Goal: Task Accomplishment & Management: Manage account settings

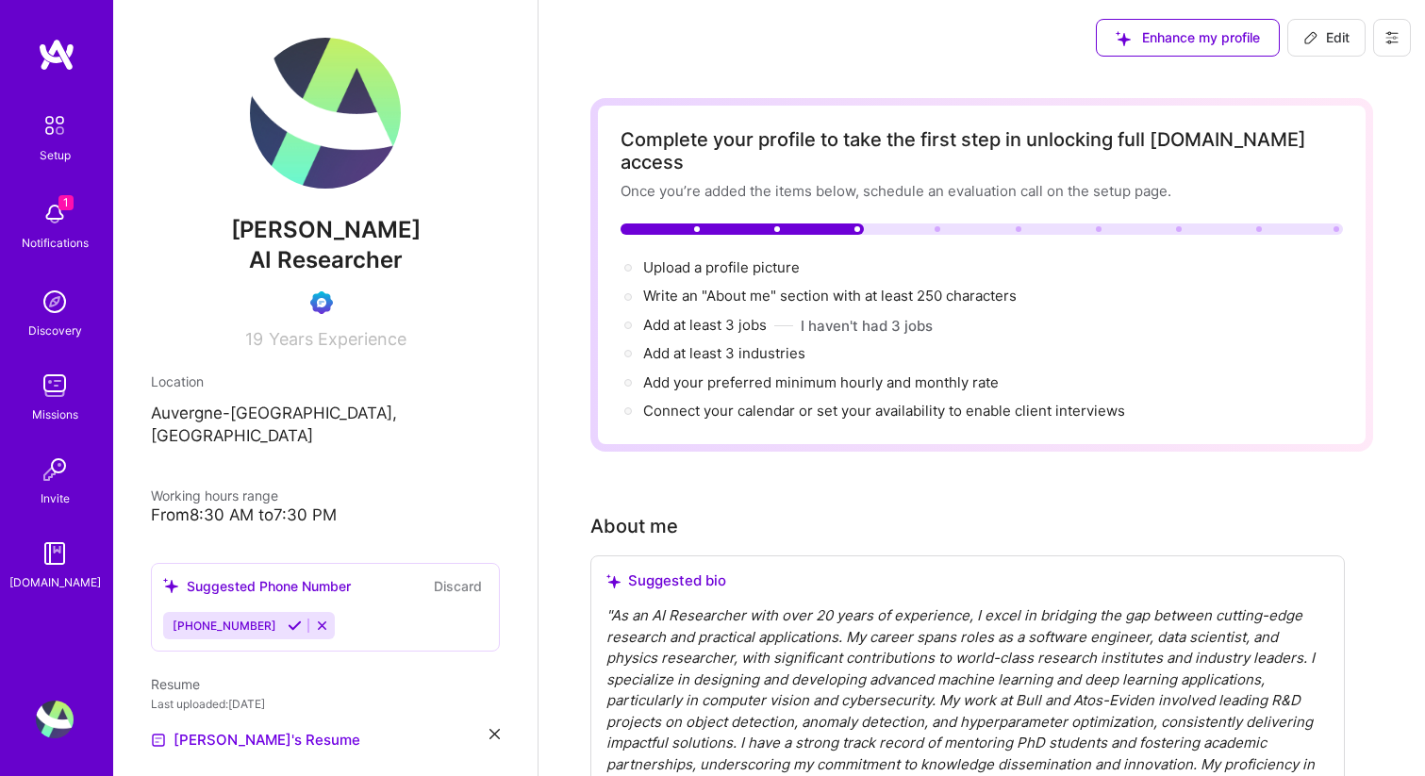
click at [48, 124] on img at bounding box center [55, 126] width 40 height 40
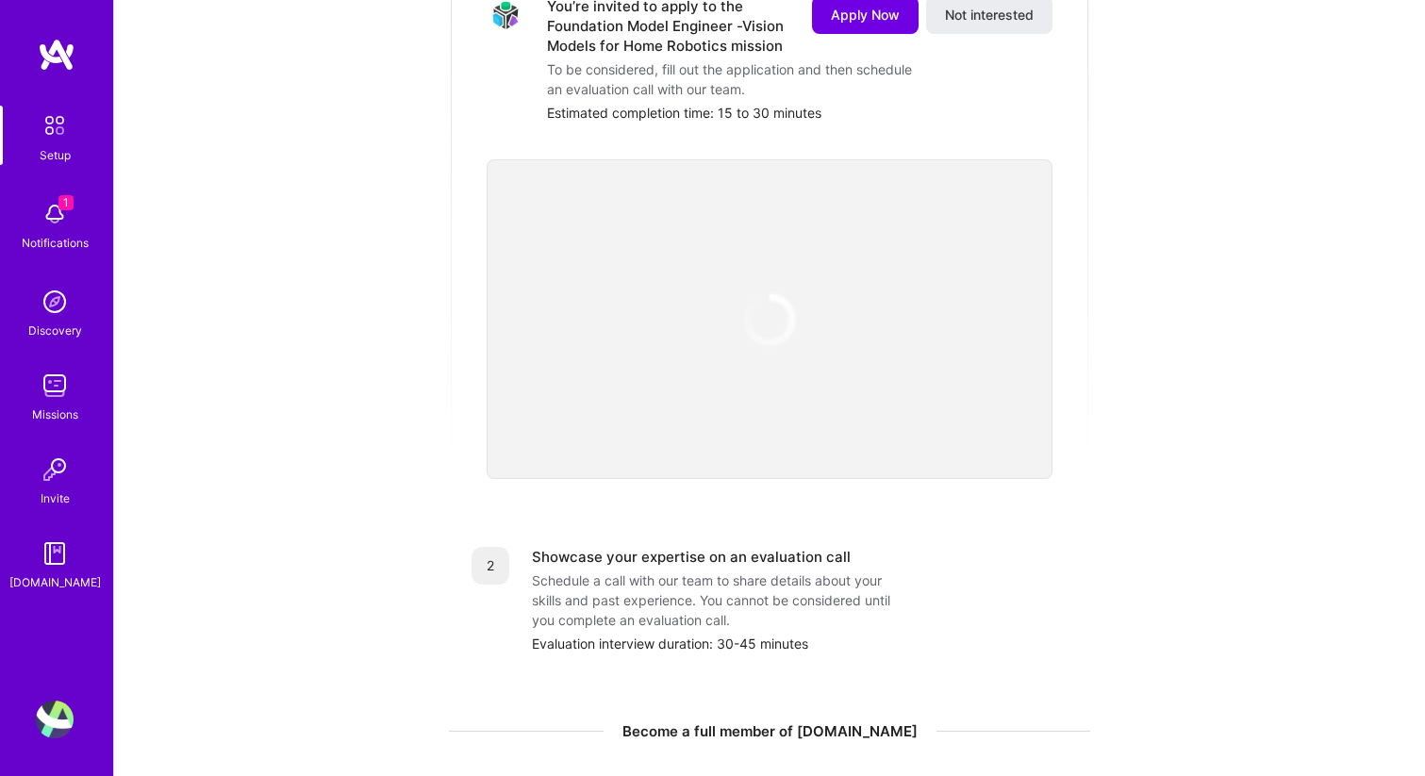
scroll to position [705, 0]
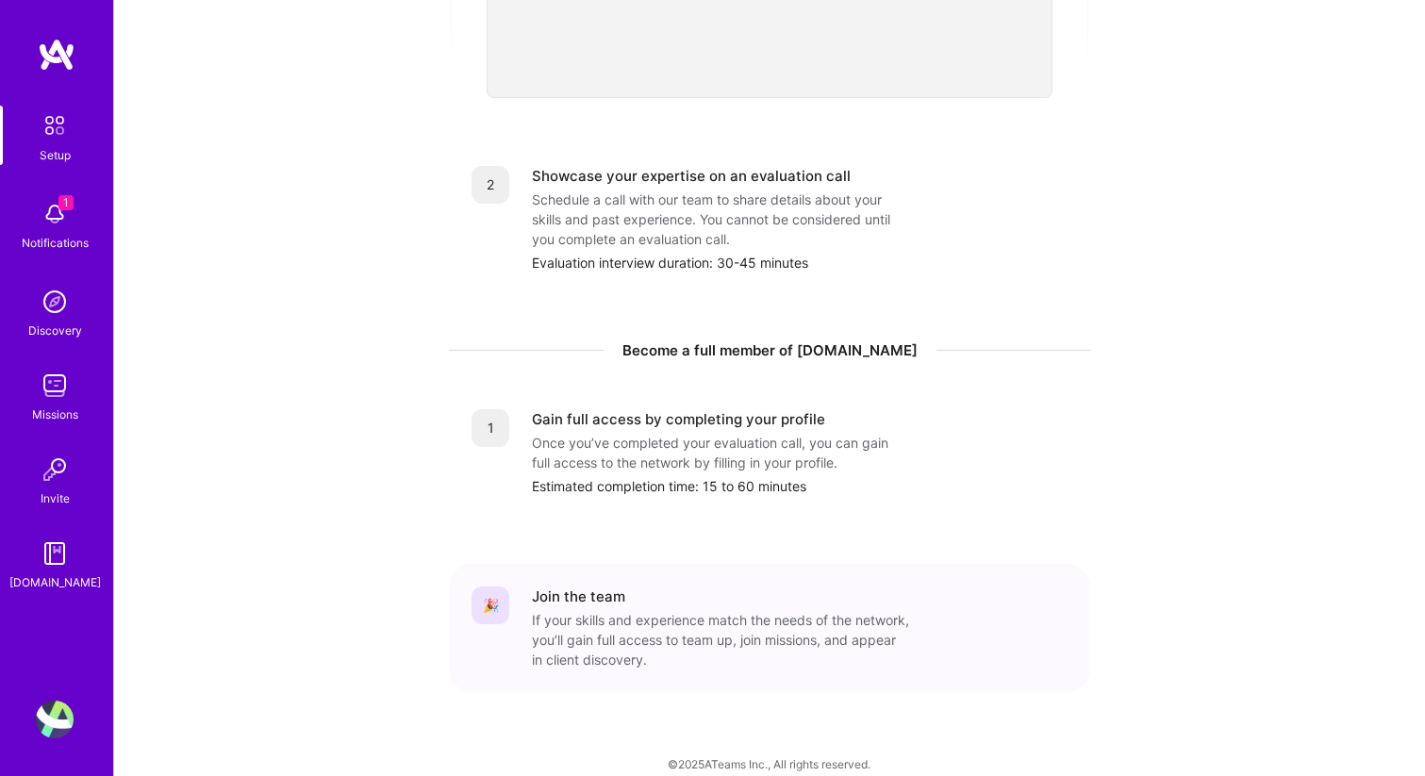
click at [58, 214] on img at bounding box center [55, 214] width 38 height 38
click at [792, 287] on div "1 Setup 1 Notifications Discovery Missions Invite [DOMAIN_NAME] Profile Close M…" at bounding box center [712, 41] width 1425 height 1492
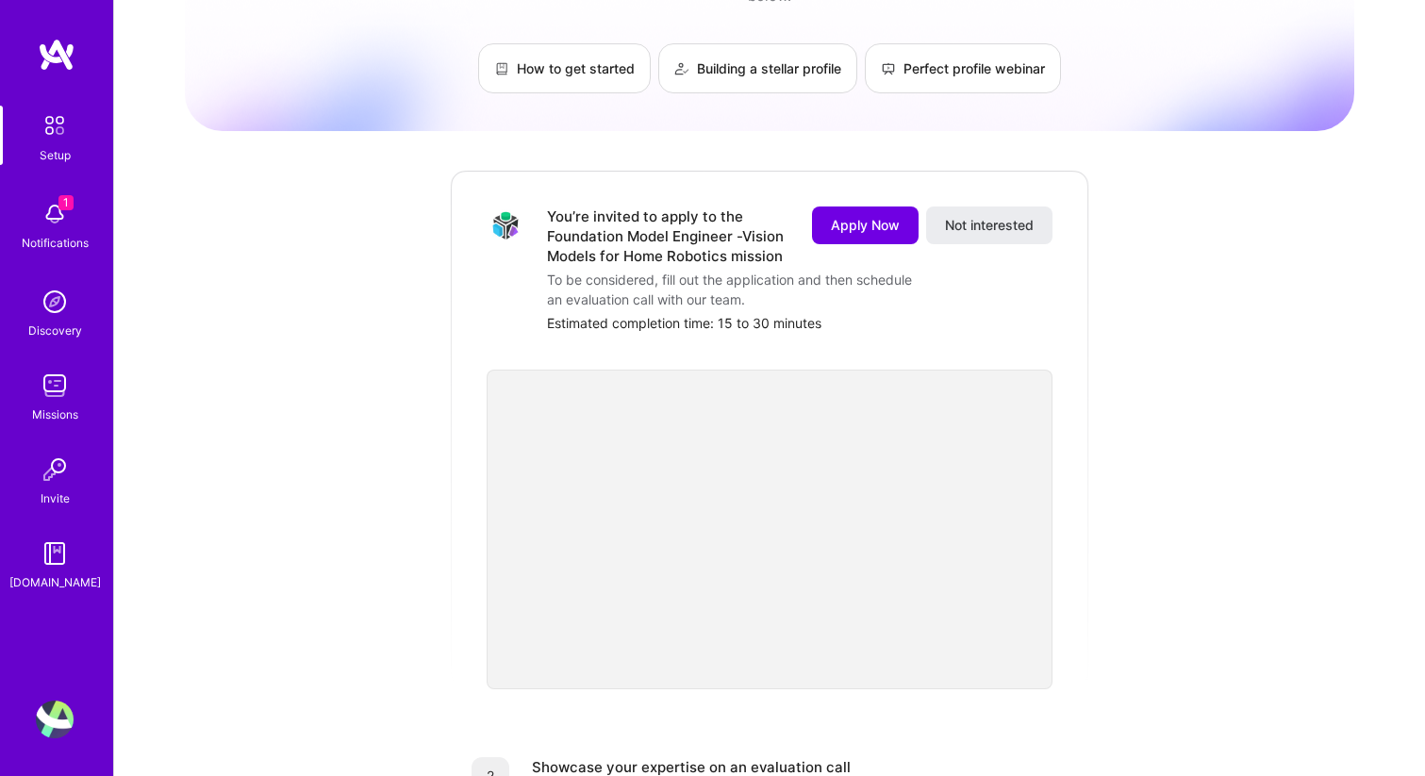
scroll to position [0, 0]
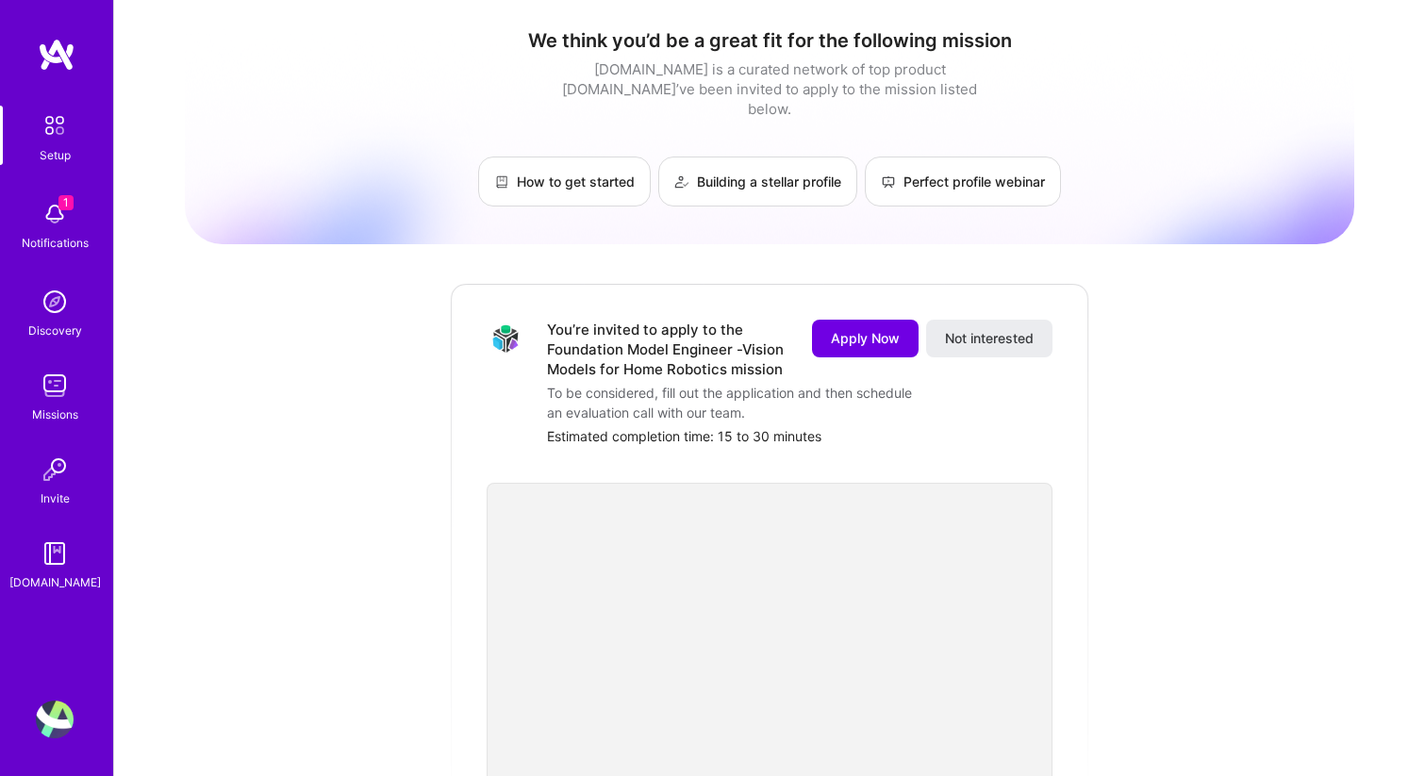
click at [48, 226] on img at bounding box center [55, 214] width 38 height 38
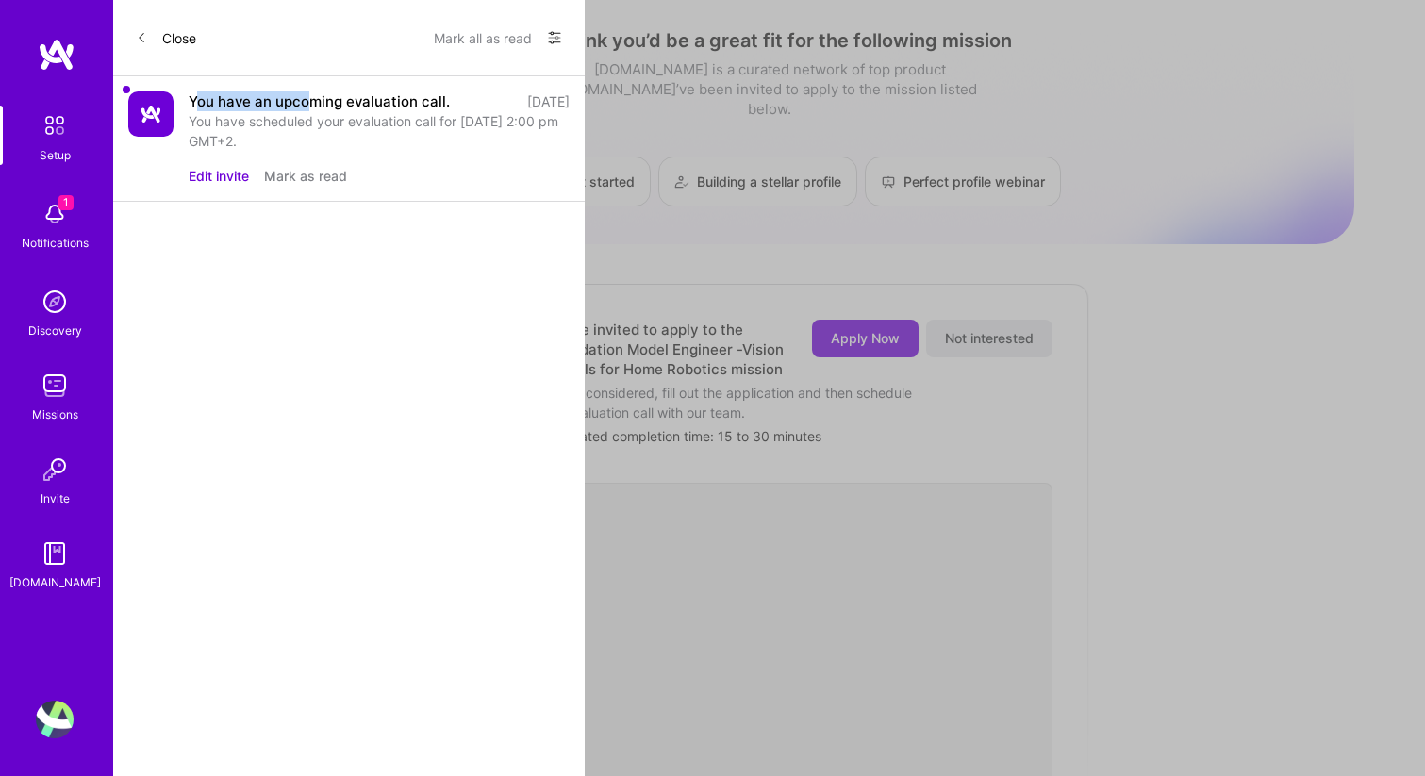
drag, startPoint x: 215, startPoint y: 98, endPoint x: 308, endPoint y: 101, distance: 93.4
click at [308, 101] on div "You have an upcoming evaluation call." at bounding box center [319, 102] width 261 height 20
click at [308, 102] on div "You have an upcoming evaluation call." at bounding box center [319, 102] width 261 height 20
click at [261, 108] on div "You have an upcoming evaluation call." at bounding box center [319, 102] width 261 height 20
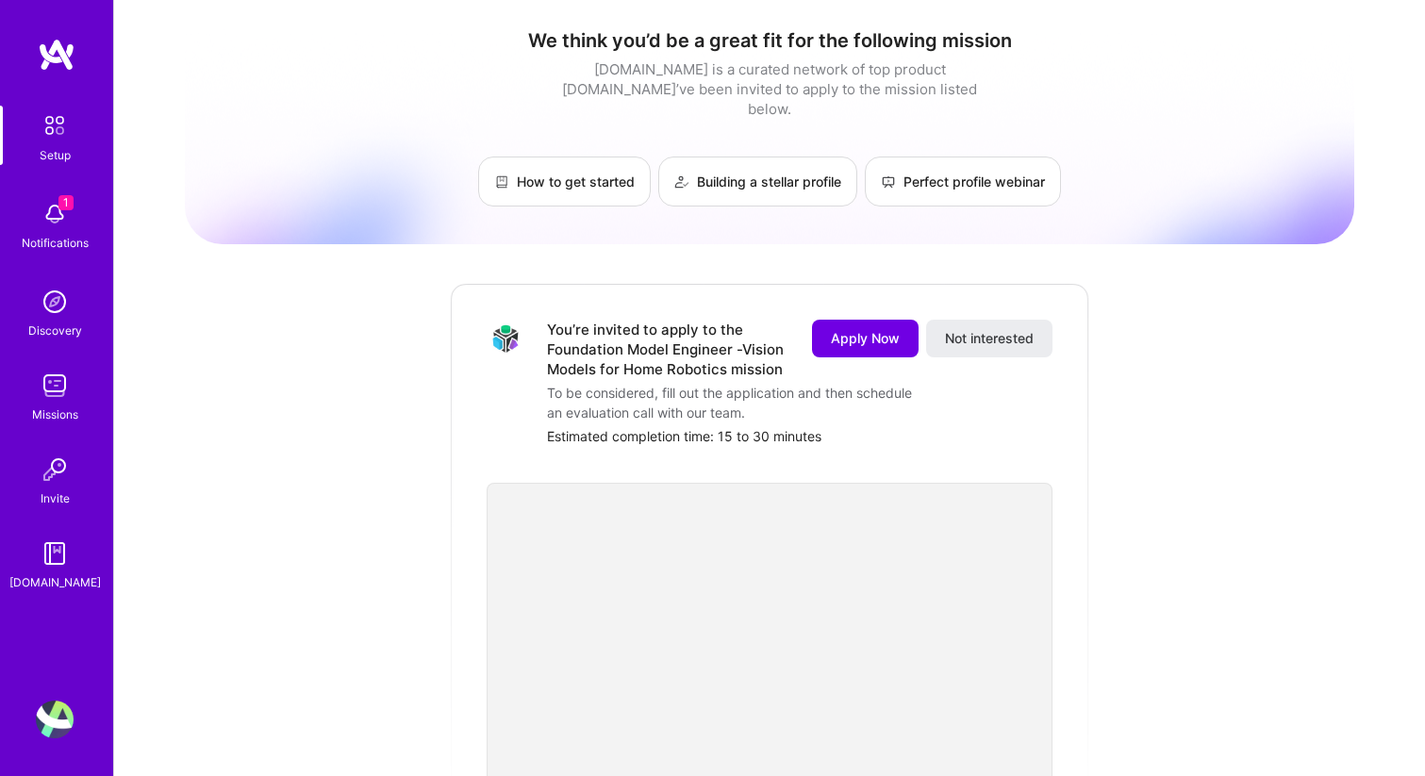
click at [42, 723] on img at bounding box center [55, 720] width 38 height 38
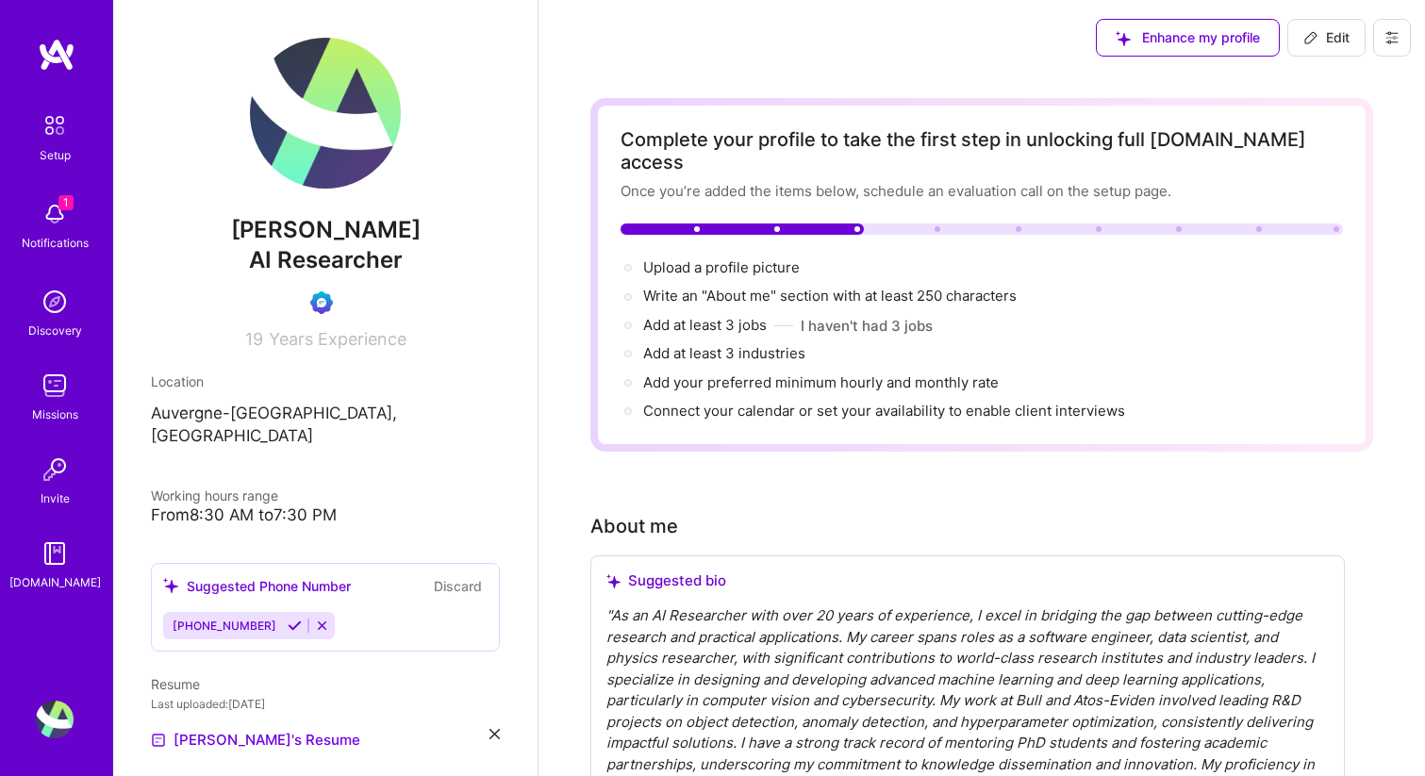
click at [45, 122] on img at bounding box center [55, 126] width 40 height 40
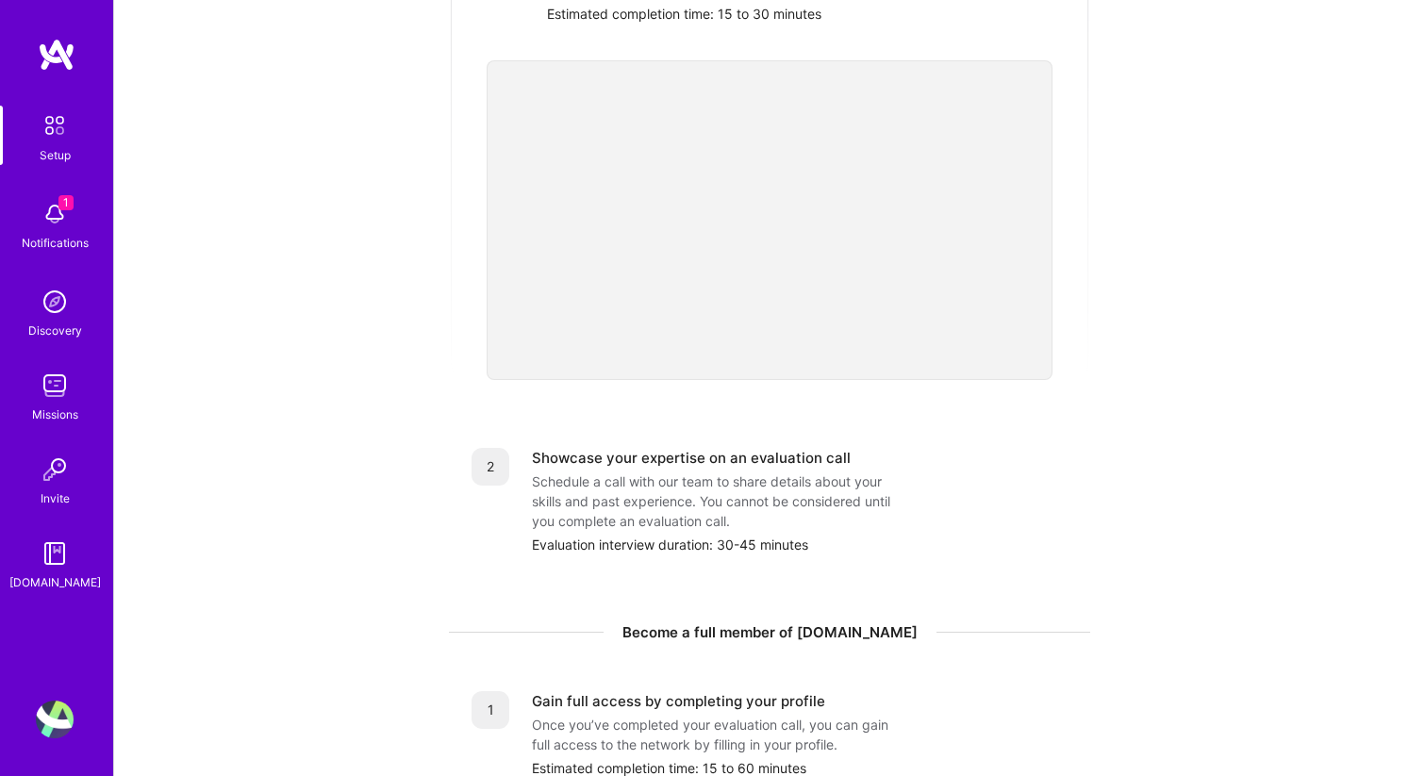
scroll to position [428, 0]
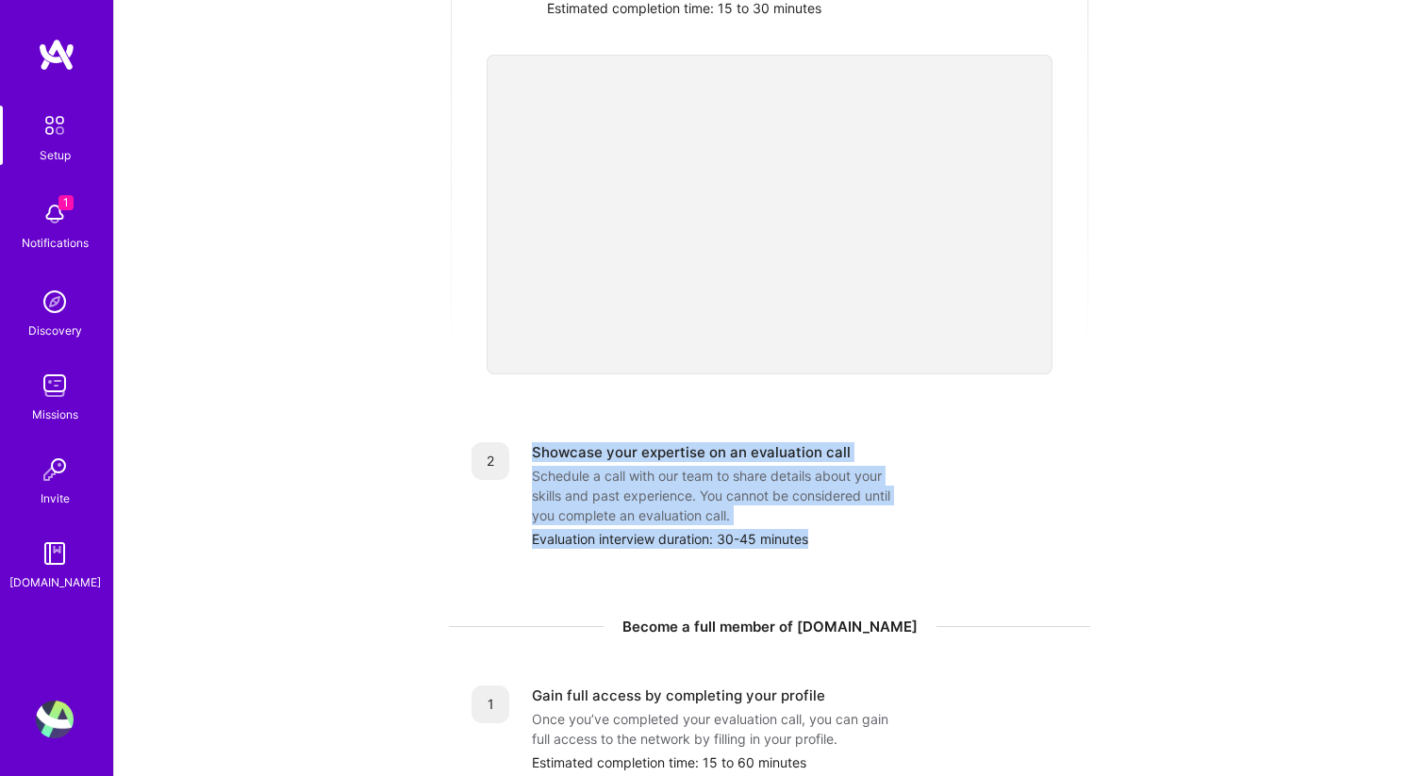
drag, startPoint x: 534, startPoint y: 425, endPoint x: 904, endPoint y: 524, distance: 382.9
click at [904, 524] on div "2 Showcase your expertise on an evaluation call Schedule a call with our team t…" at bounding box center [770, 495] width 596 height 107
click at [904, 529] on div "Evaluation interview duration: 30-45 minutes" at bounding box center [800, 539] width 536 height 20
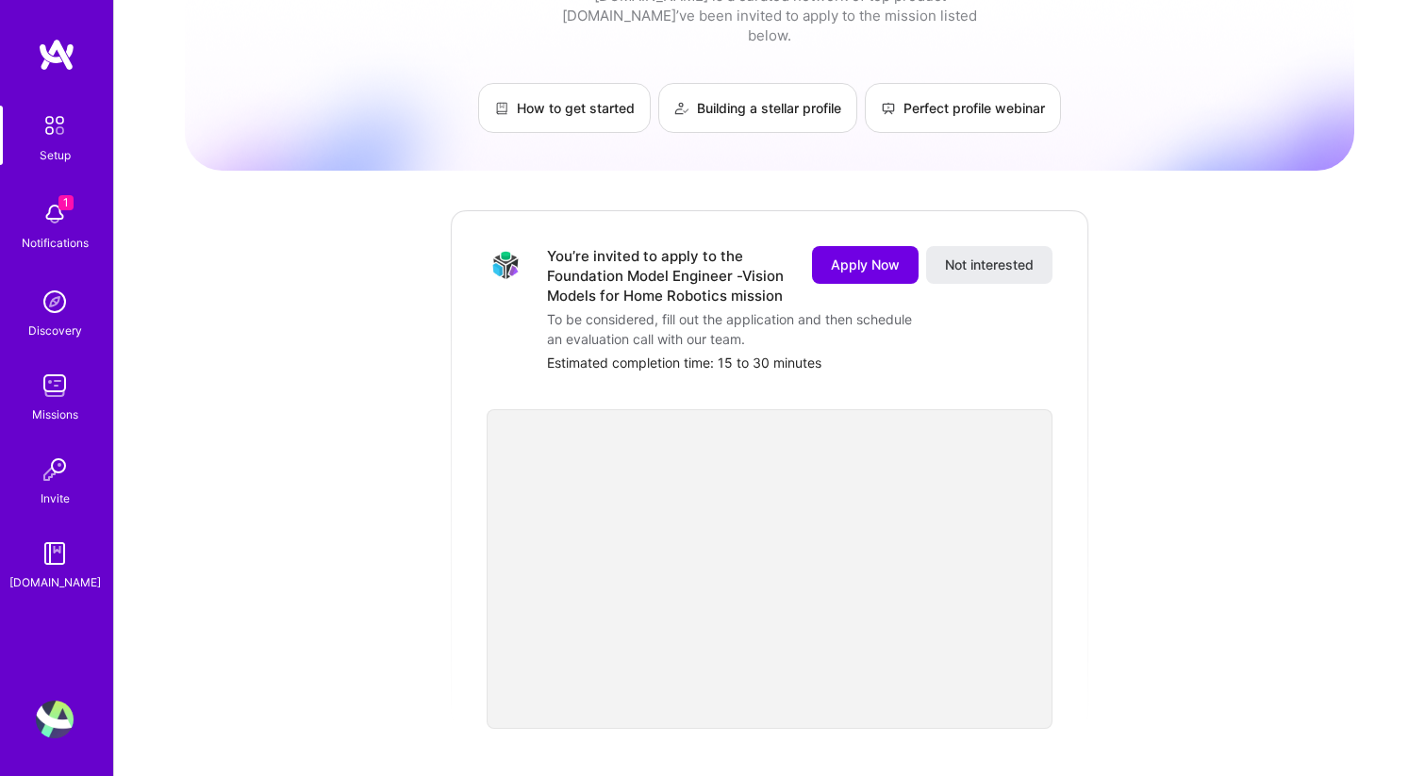
scroll to position [0, 0]
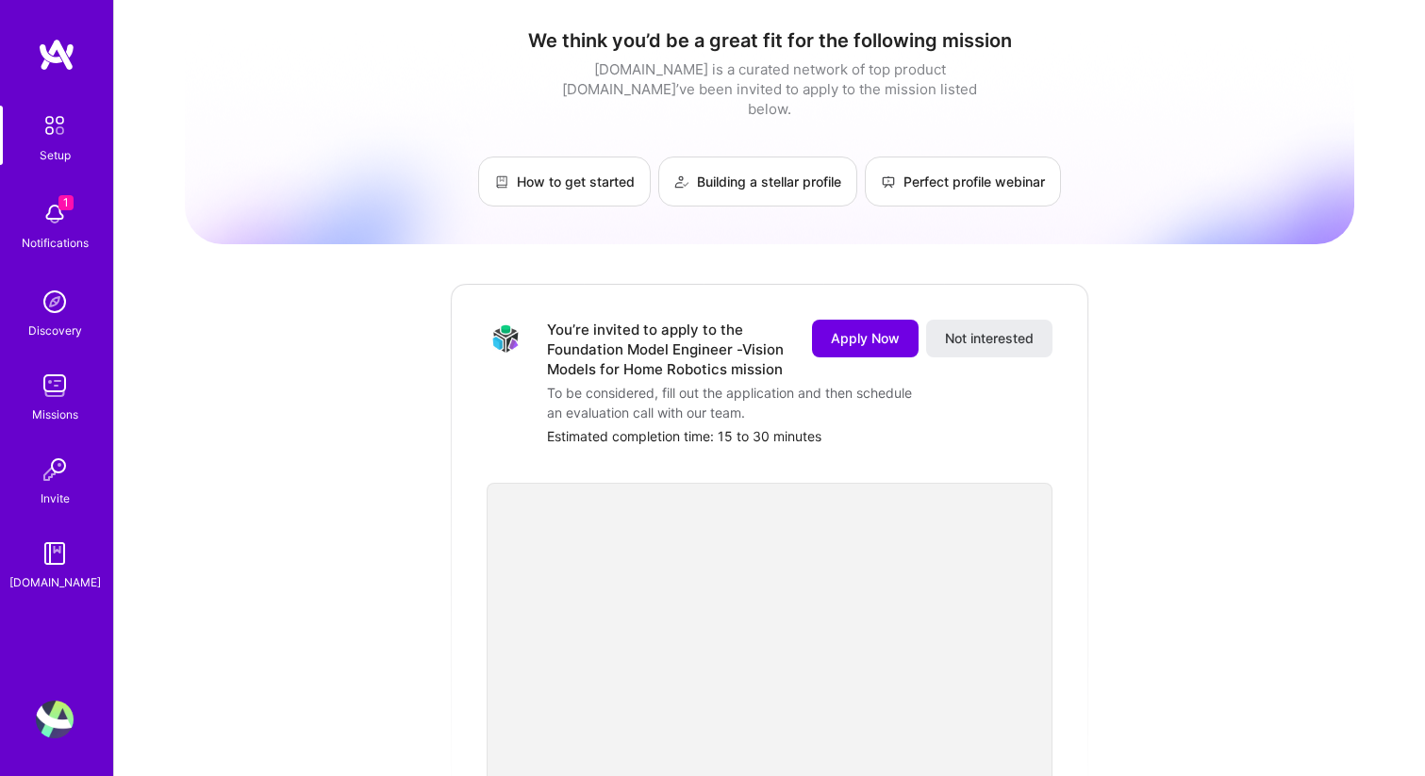
click at [60, 721] on img at bounding box center [55, 720] width 38 height 38
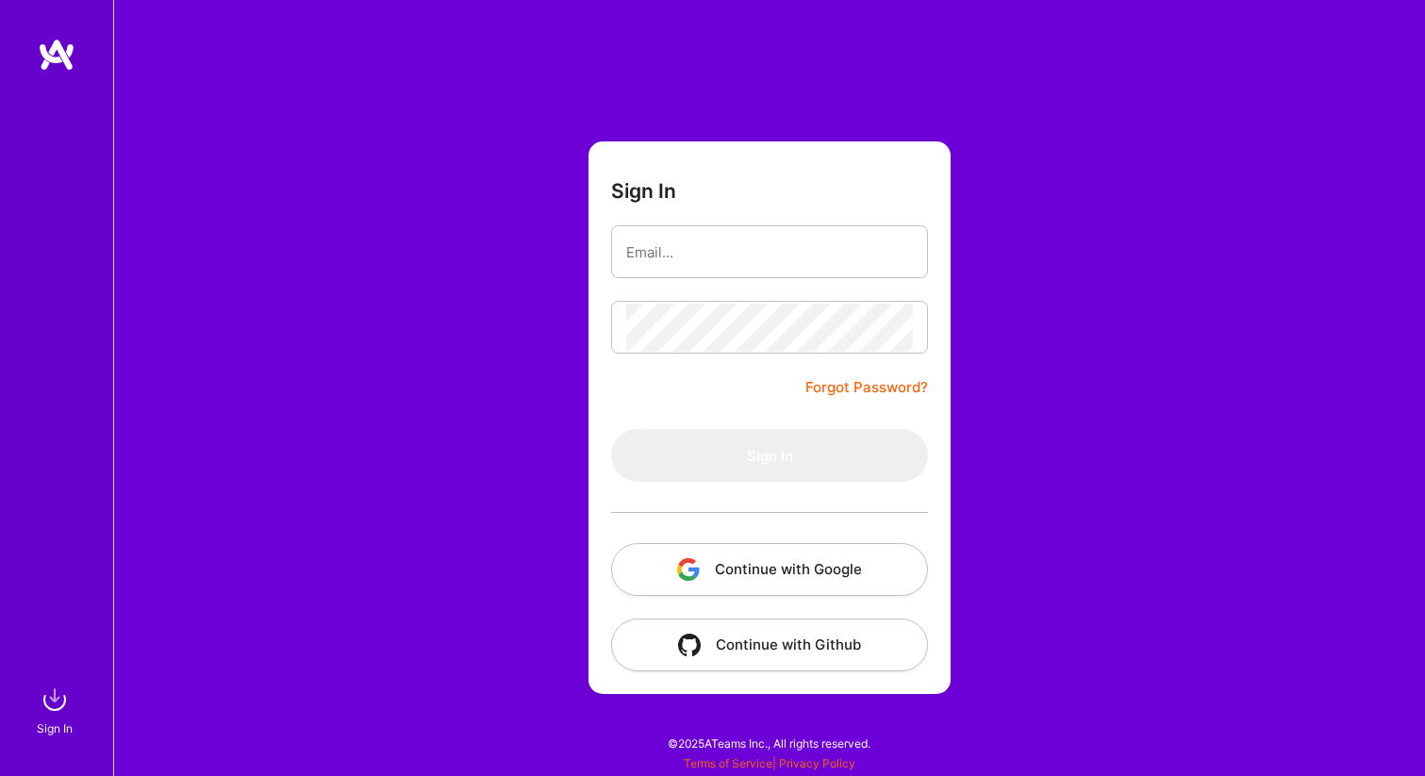
click at [747, 564] on button "Continue with Google" at bounding box center [769, 569] width 317 height 53
